Goal: Navigation & Orientation: Understand site structure

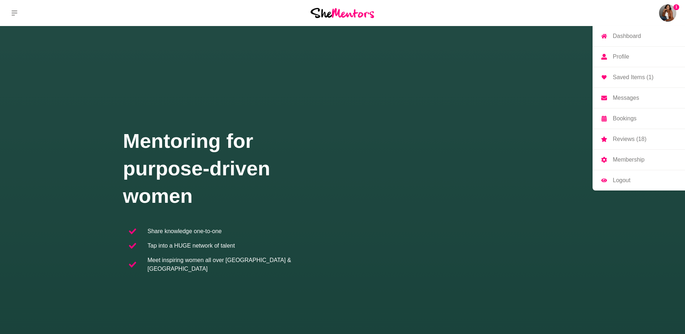
click at [668, 15] on img at bounding box center [667, 12] width 17 height 17
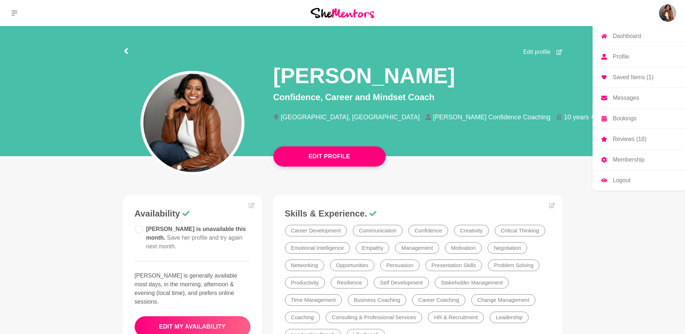
click at [628, 77] on p "Saved Items (1)" at bounding box center [633, 77] width 41 height 6
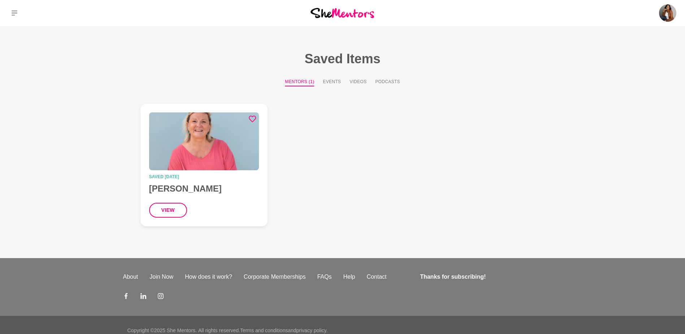
click at [253, 117] on icon at bounding box center [252, 118] width 7 height 7
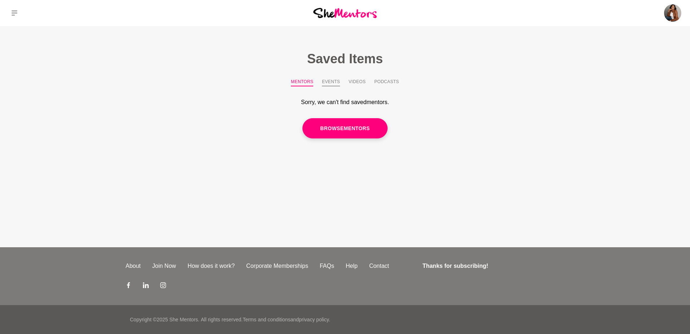
click at [333, 85] on button "Events" at bounding box center [331, 82] width 18 height 8
click at [364, 80] on button "Videos" at bounding box center [357, 82] width 17 height 8
click at [398, 80] on button "Podcasts" at bounding box center [386, 82] width 25 height 8
click at [293, 81] on button "Mentors" at bounding box center [302, 82] width 22 height 8
click at [639, 36] on p "Dashboard" at bounding box center [632, 36] width 28 height 6
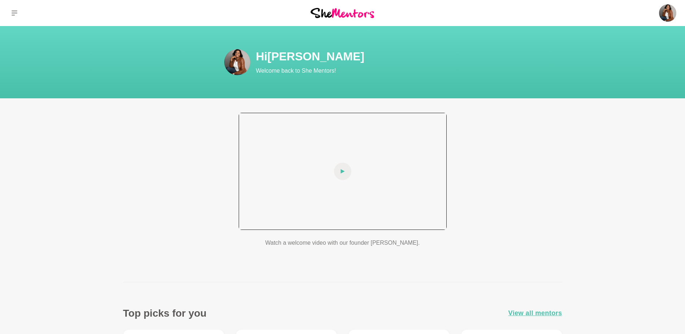
click at [438, 133] on div at bounding box center [343, 171] width 208 height 117
click at [324, 180] on div at bounding box center [343, 171] width 208 height 117
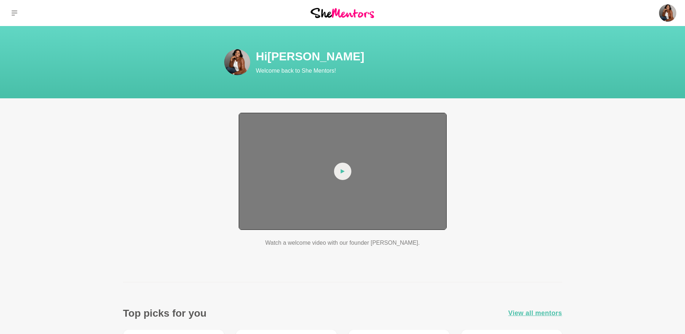
click at [324, 180] on div at bounding box center [343, 171] width 208 height 117
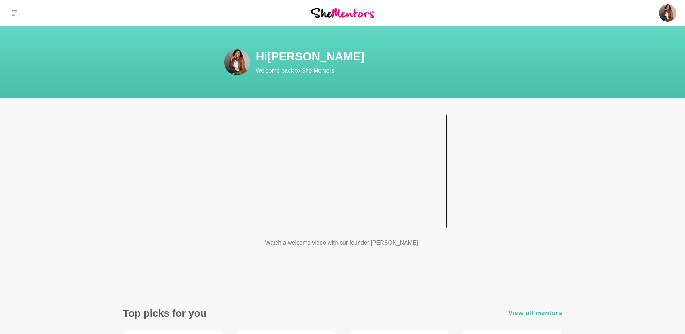
click at [445, 224] on div at bounding box center [343, 171] width 208 height 117
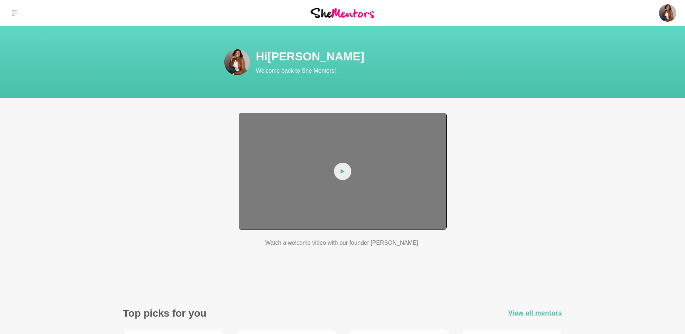
click at [336, 168] on span at bounding box center [342, 171] width 17 height 17
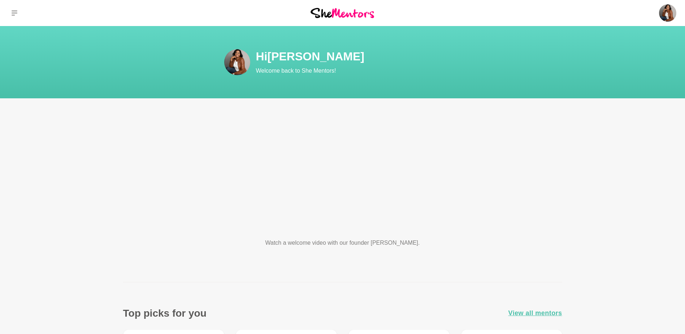
click at [331, 11] on img at bounding box center [343, 13] width 64 height 10
click at [14, 13] on icon at bounding box center [15, 12] width 6 height 5
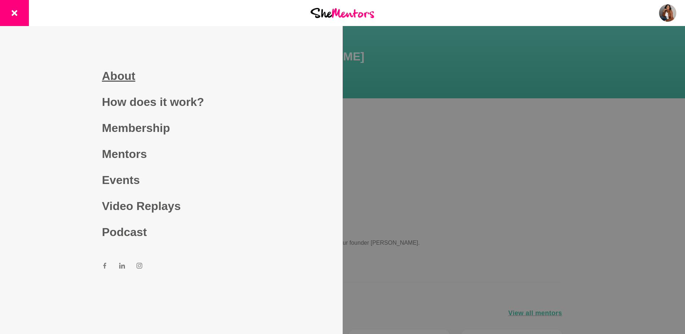
click at [122, 74] on link "About" at bounding box center [171, 76] width 139 height 26
